Goal: Task Accomplishment & Management: Complete application form

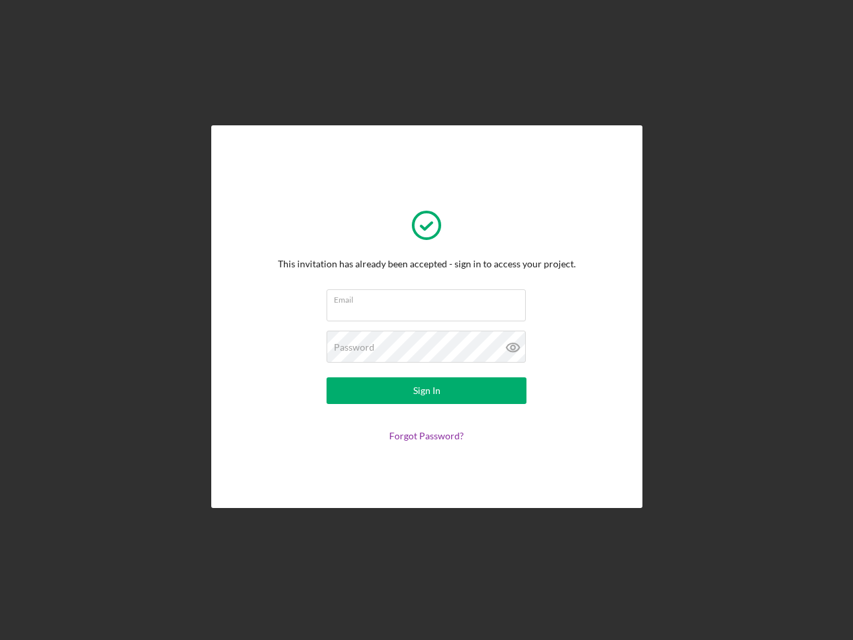
click at [427, 320] on input "Email" at bounding box center [426, 305] width 199 height 32
click at [513, 347] on icon at bounding box center [513, 347] width 33 height 33
